Goal: Browse casually: Explore the website without a specific task or goal

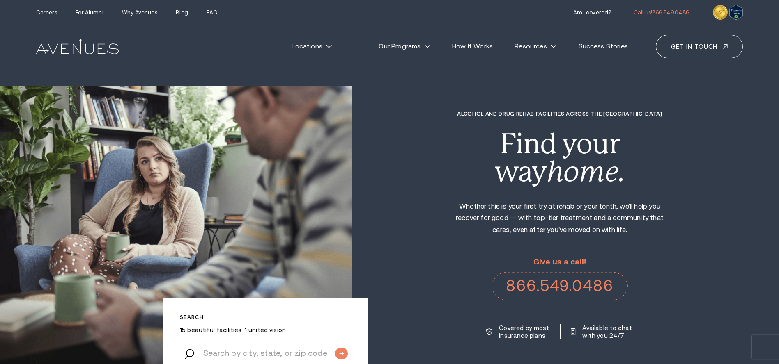
drag, startPoint x: 755, startPoint y: 133, endPoint x: 746, endPoint y: 128, distance: 9.6
click at [748, 129] on div "Alcohol and Drug Rehab Facilities across the [GEOGRAPHIC_DATA] Find your way ho…" at bounding box center [564, 225] width 427 height 229
click at [692, 171] on div "Alcohol and Drug Rehab Facilities across the [GEOGRAPHIC_DATA] Find your way ho…" at bounding box center [564, 225] width 427 height 229
